Goal: Task Accomplishment & Management: Use online tool/utility

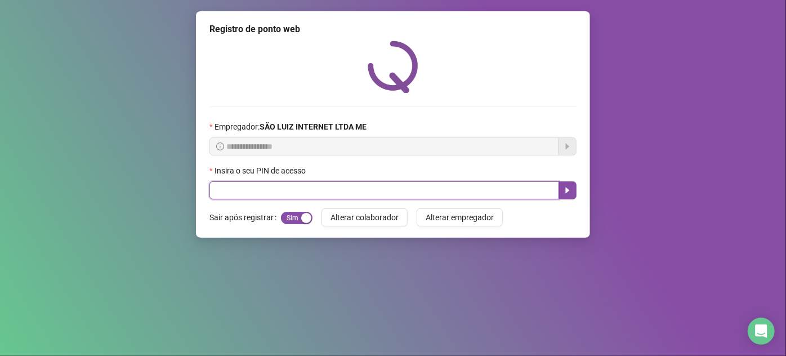
click at [445, 187] on input "text" at bounding box center [383, 190] width 349 height 18
type input "*****"
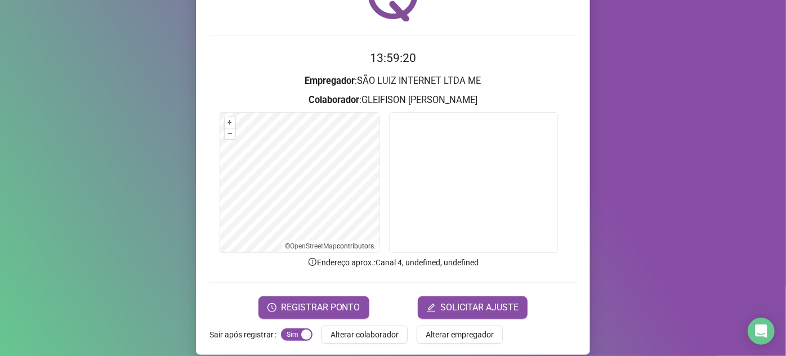
scroll to position [83, 0]
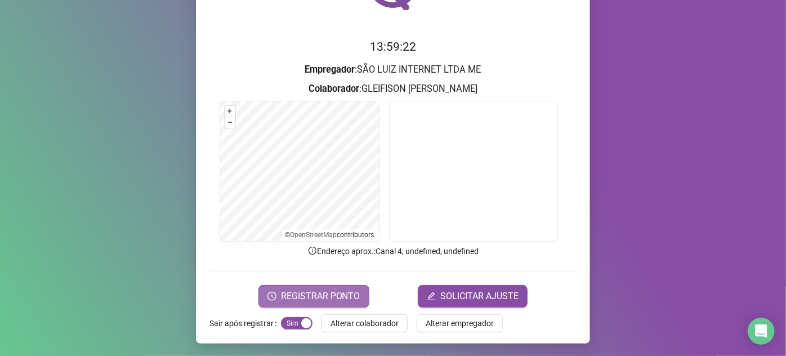
click at [315, 298] on span "REGISTRAR PONTO" at bounding box center [320, 296] width 79 height 14
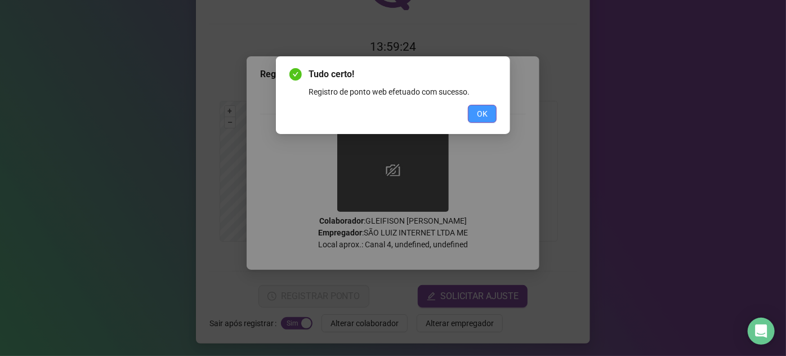
click at [487, 110] on button "OK" at bounding box center [482, 114] width 29 height 18
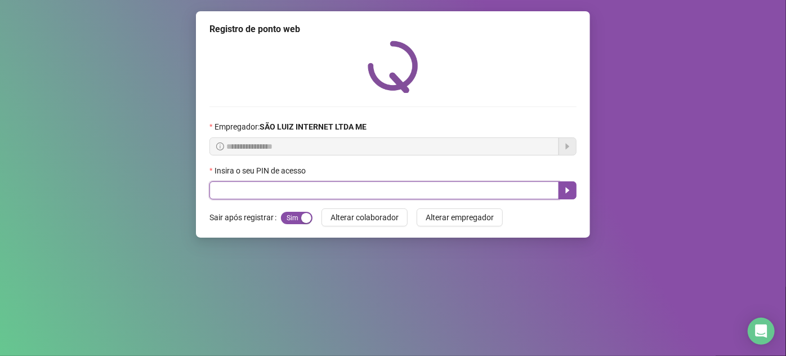
click at [464, 193] on input "text" at bounding box center [383, 190] width 349 height 18
type input "*****"
click at [563, 195] on icon "caret-right" at bounding box center [567, 190] width 9 height 9
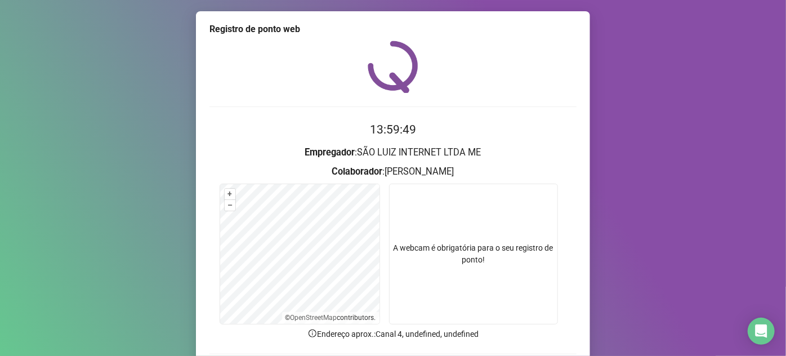
scroll to position [83, 0]
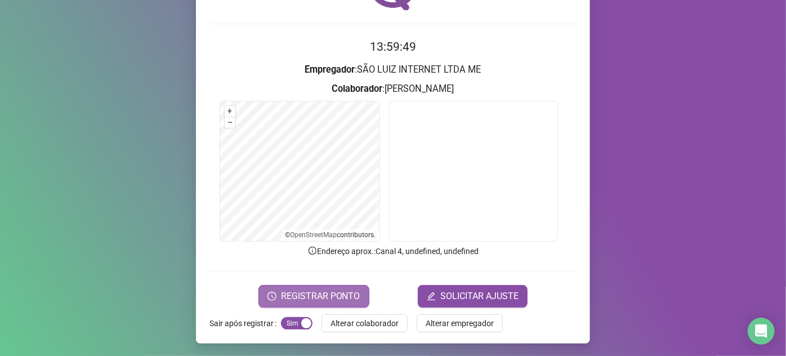
click at [352, 294] on span "REGISTRAR PONTO" at bounding box center [320, 296] width 79 height 14
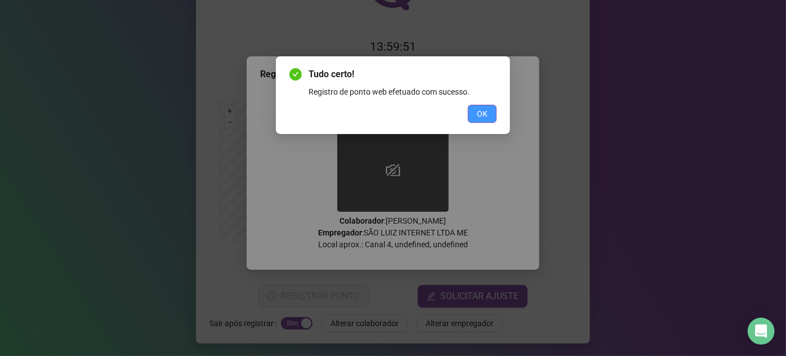
click at [482, 118] on span "OK" at bounding box center [482, 113] width 11 height 12
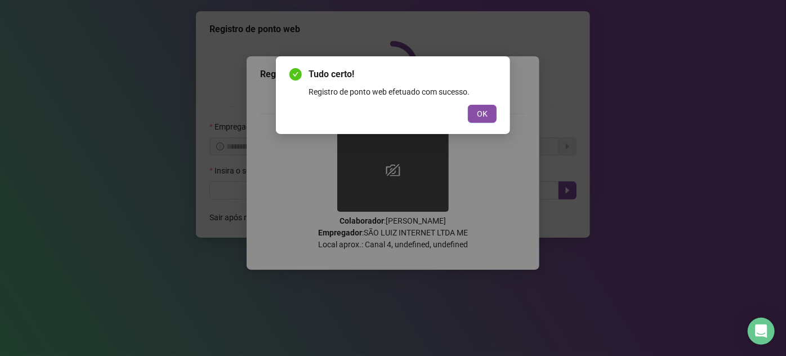
scroll to position [0, 0]
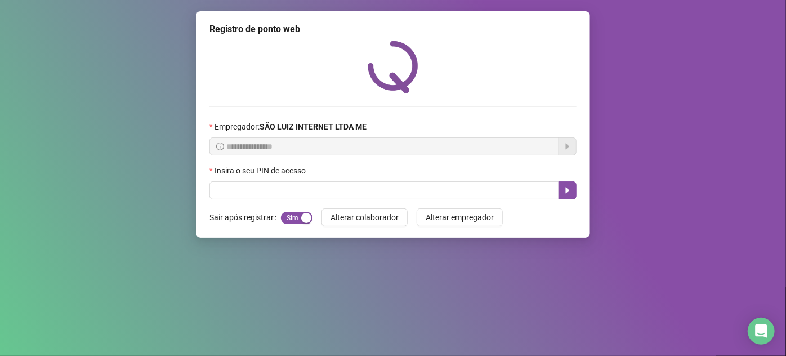
click at [519, 70] on div at bounding box center [392, 67] width 367 height 52
click at [291, 213] on span "Sim Não" at bounding box center [297, 218] width 32 height 12
click at [328, 195] on input "text" at bounding box center [383, 190] width 349 height 18
type input "*****"
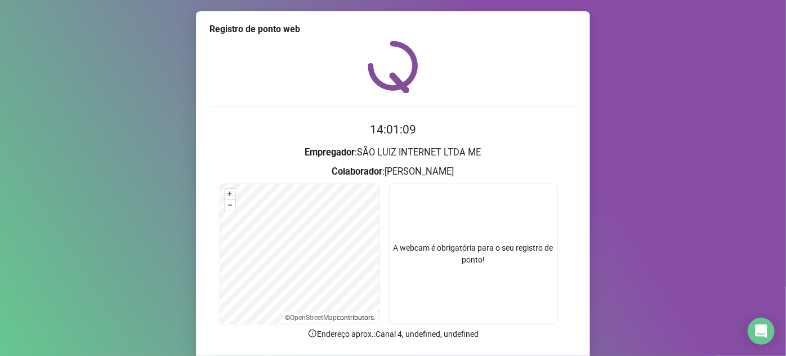
scroll to position [51, 0]
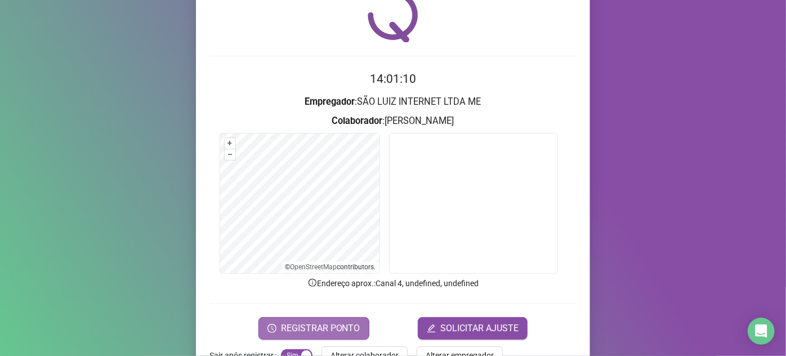
click at [343, 323] on span "REGISTRAR PONTO" at bounding box center [320, 328] width 79 height 14
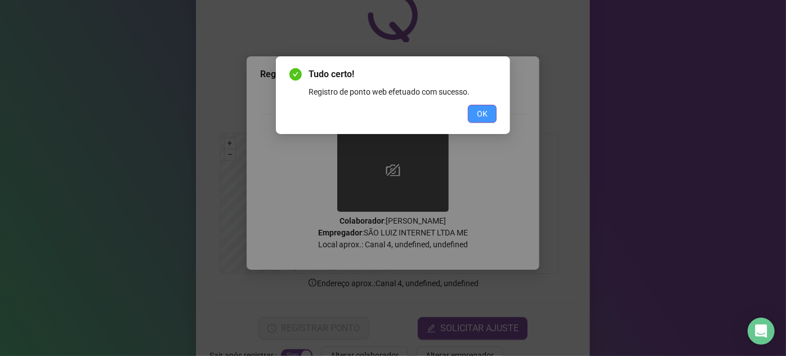
click at [482, 111] on span "OK" at bounding box center [482, 113] width 11 height 12
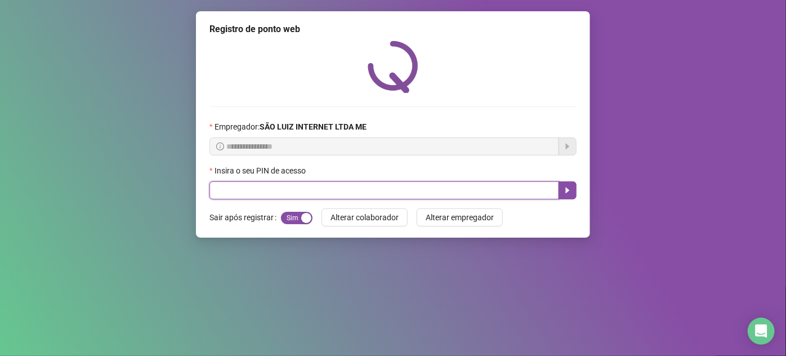
click at [479, 194] on input "text" at bounding box center [383, 190] width 349 height 18
type input "*****"
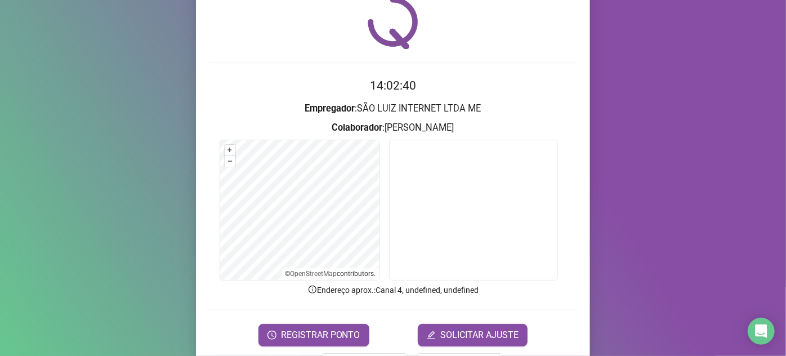
scroll to position [83, 0]
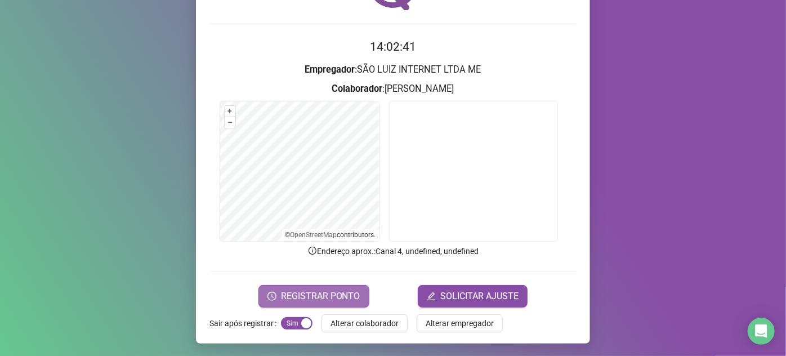
click at [290, 297] on span "REGISTRAR PONTO" at bounding box center [320, 296] width 79 height 14
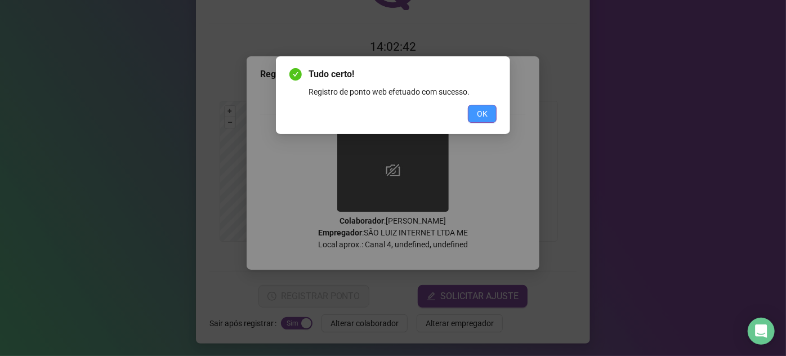
click at [492, 110] on button "OK" at bounding box center [482, 114] width 29 height 18
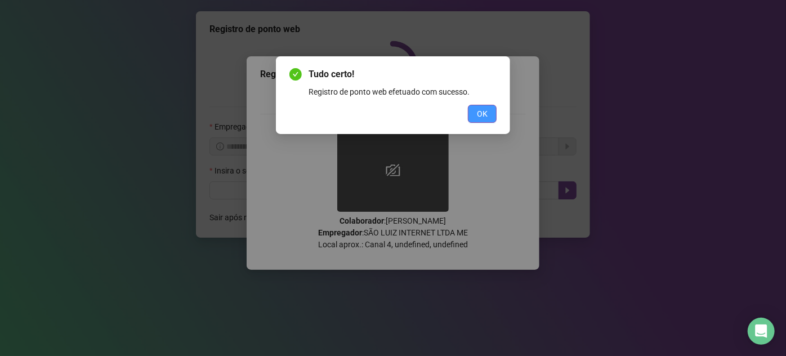
scroll to position [0, 0]
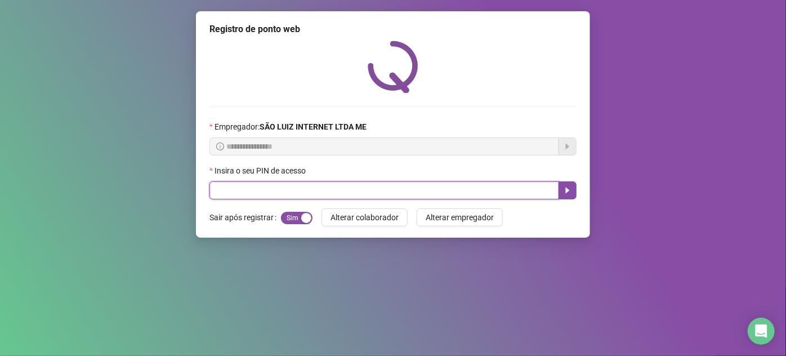
click at [276, 187] on input "text" at bounding box center [383, 190] width 349 height 18
type input "*****"
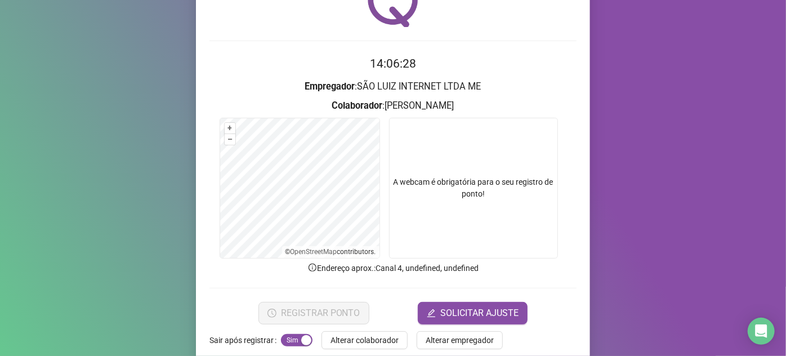
scroll to position [83, 0]
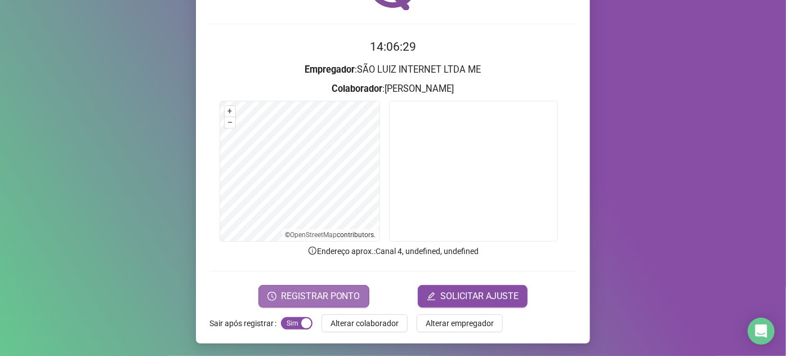
click at [331, 290] on span "REGISTRAR PONTO" at bounding box center [320, 296] width 79 height 14
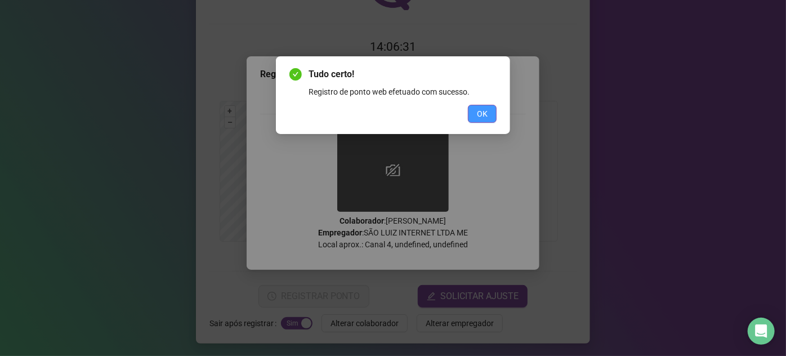
click at [490, 119] on button "OK" at bounding box center [482, 114] width 29 height 18
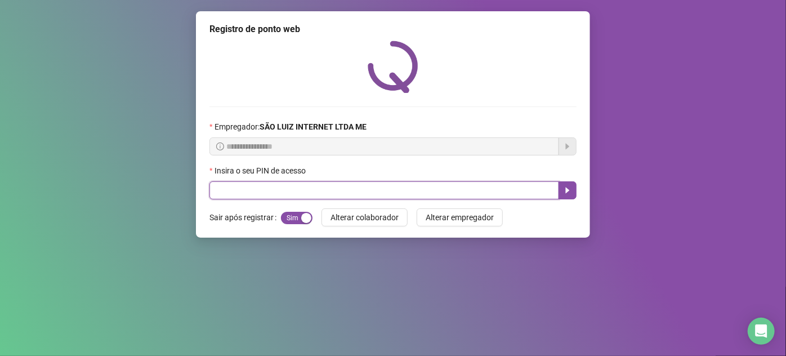
click at [419, 194] on input "text" at bounding box center [383, 190] width 349 height 18
type input "*****"
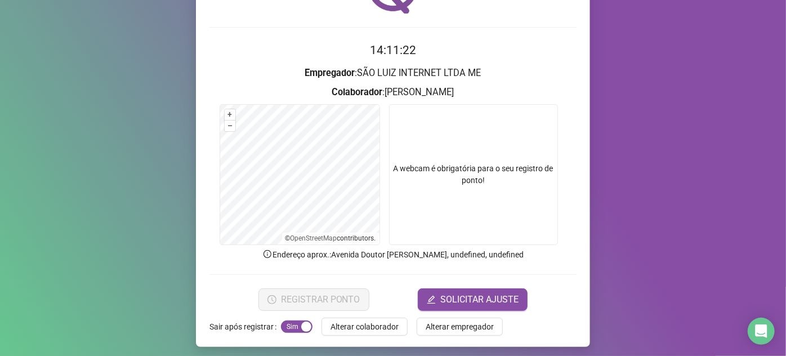
scroll to position [83, 0]
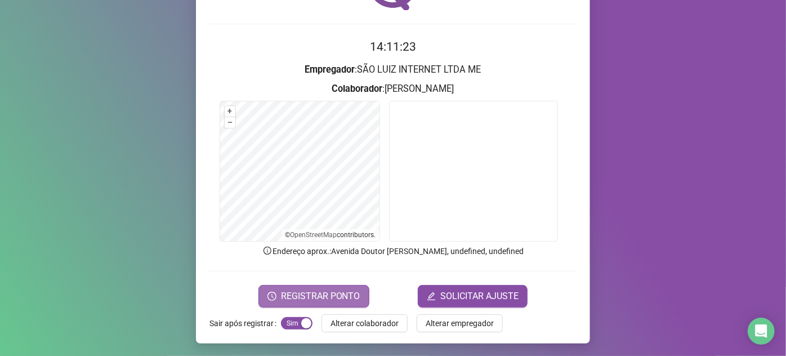
click at [261, 294] on button "REGISTRAR PONTO" at bounding box center [313, 296] width 111 height 23
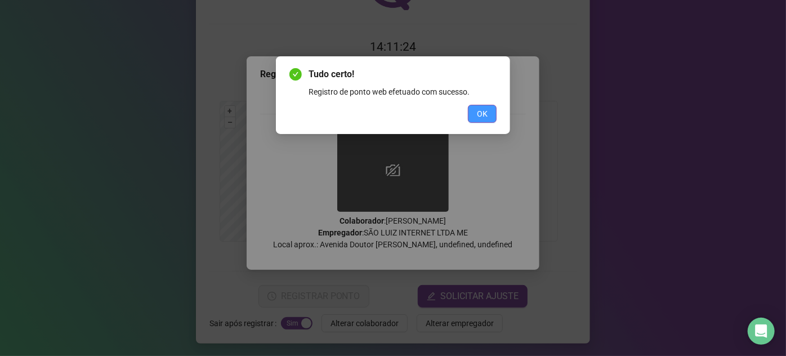
click at [480, 118] on span "OK" at bounding box center [482, 113] width 11 height 12
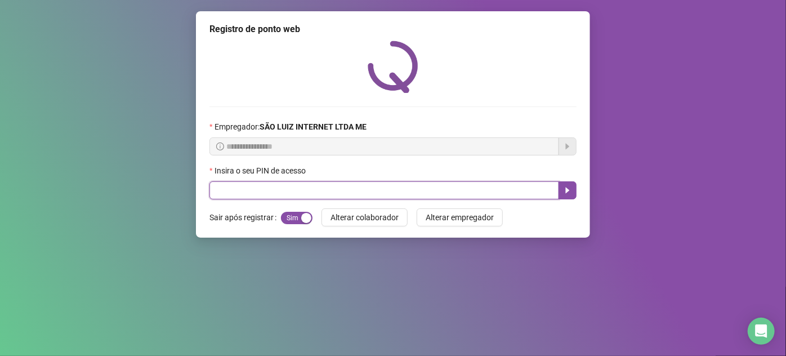
click at [409, 194] on input "text" at bounding box center [383, 190] width 349 height 18
type input "*****"
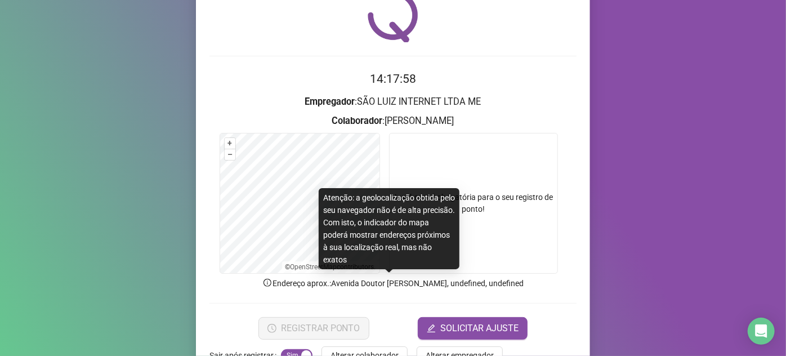
scroll to position [83, 0]
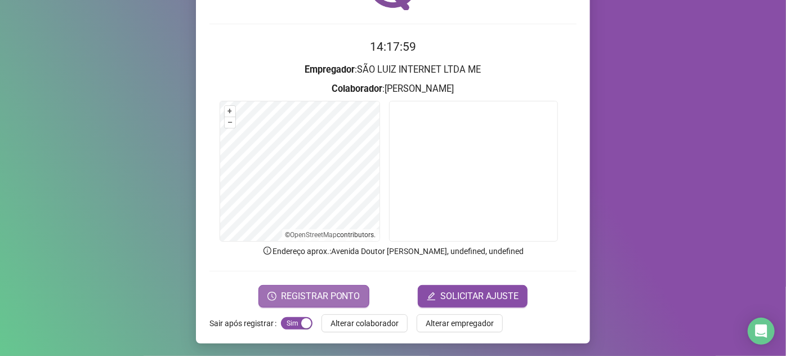
click at [357, 297] on button "REGISTRAR PONTO" at bounding box center [313, 296] width 111 height 23
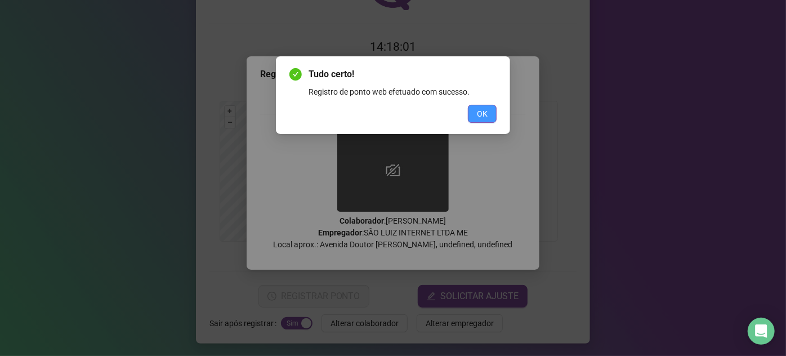
click at [485, 109] on span "OK" at bounding box center [482, 113] width 11 height 12
